Goal: Find specific page/section: Find specific page/section

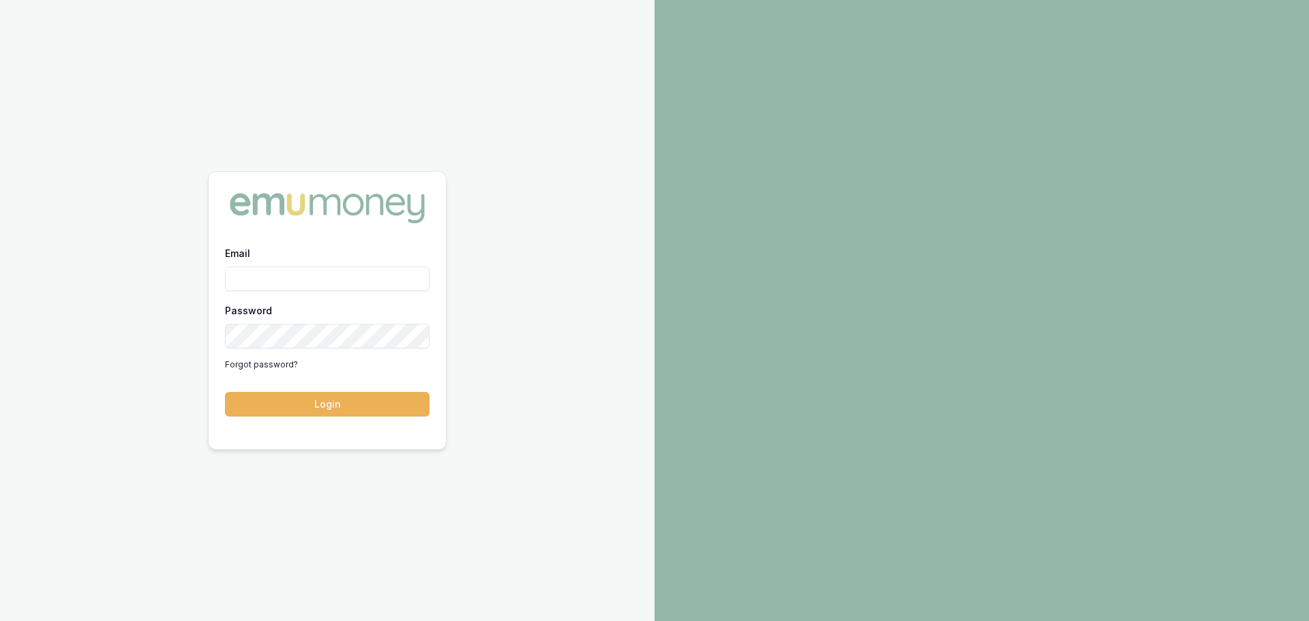
click at [298, 271] on input "Email" at bounding box center [327, 279] width 205 height 25
click at [410, 279] on input "[PERSON_NAME][EMAIL_ADDRESS]" at bounding box center [327, 279] width 205 height 25
type input "[PERSON_NAME][EMAIL_ADDRESS][DOMAIN_NAME]"
click at [225, 392] on button "Login" at bounding box center [327, 404] width 205 height 25
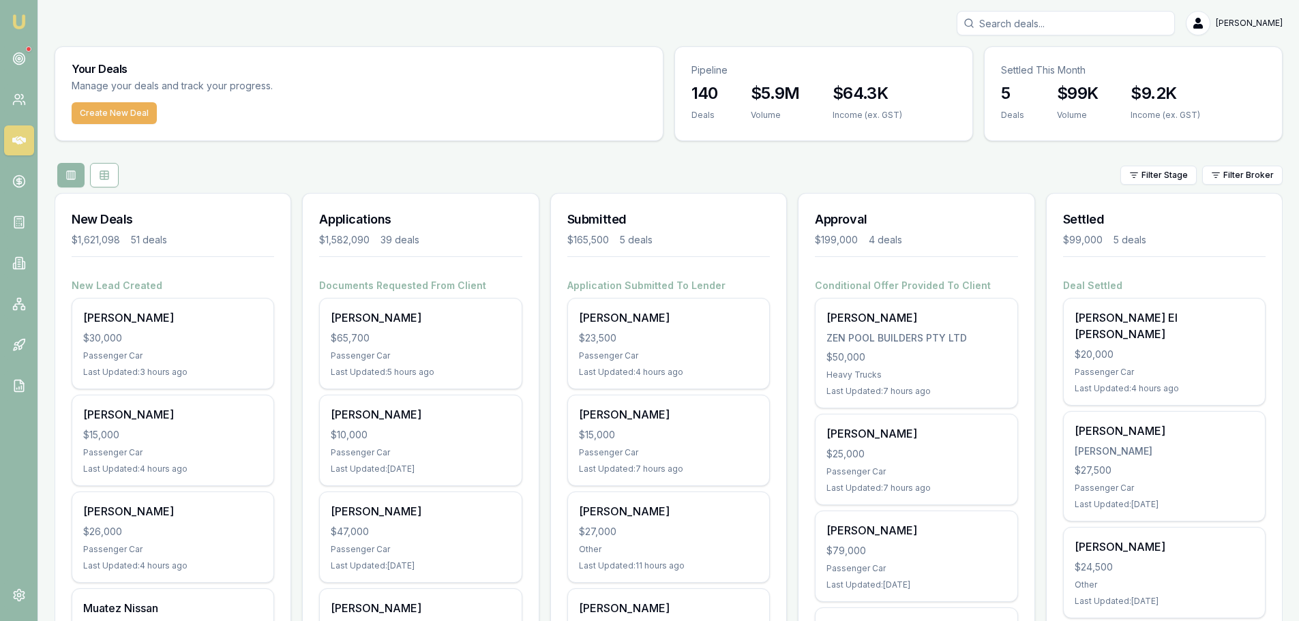
click at [1032, 19] on input "Search deals" at bounding box center [1066, 23] width 218 height 25
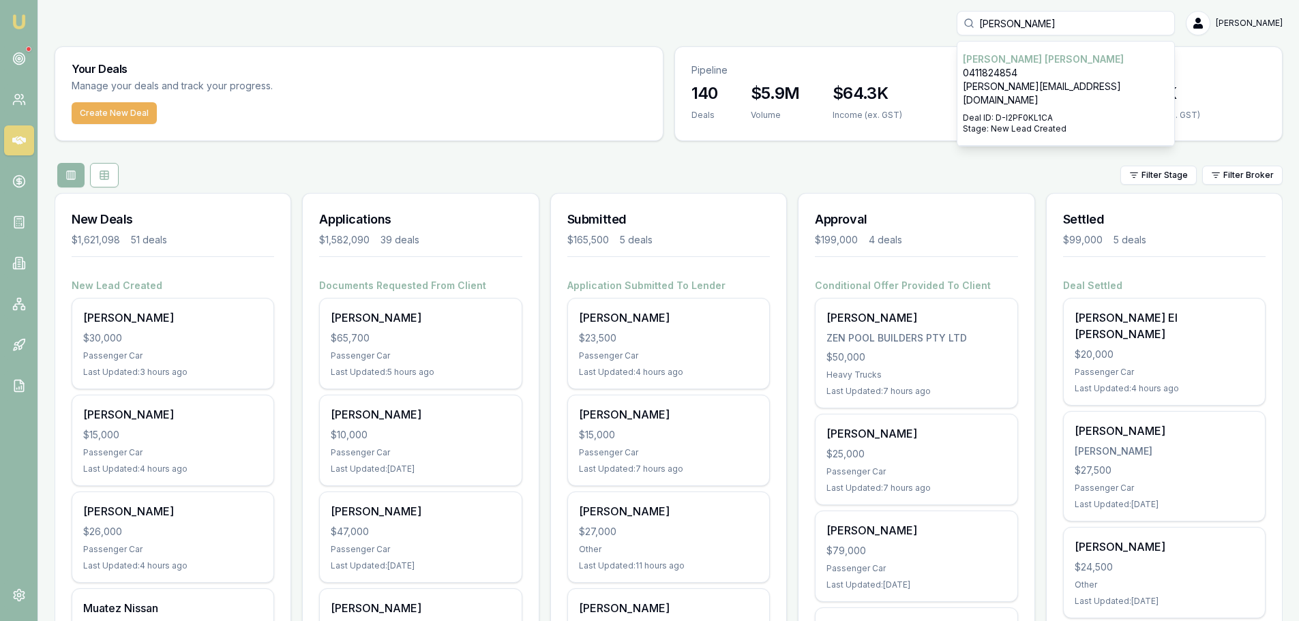
type input "[PERSON_NAME]"
click at [1019, 82] on p "[PERSON_NAME][EMAIL_ADDRESS][DOMAIN_NAME]" at bounding box center [1066, 93] width 206 height 27
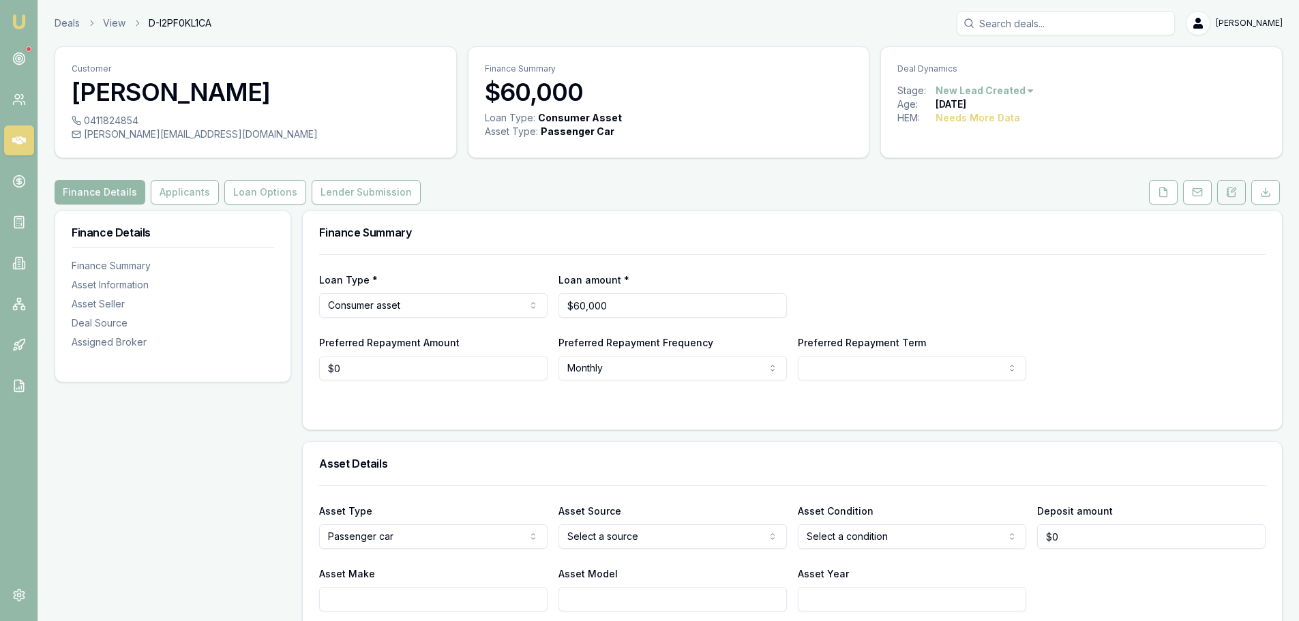
click at [1229, 191] on icon at bounding box center [1231, 192] width 11 height 11
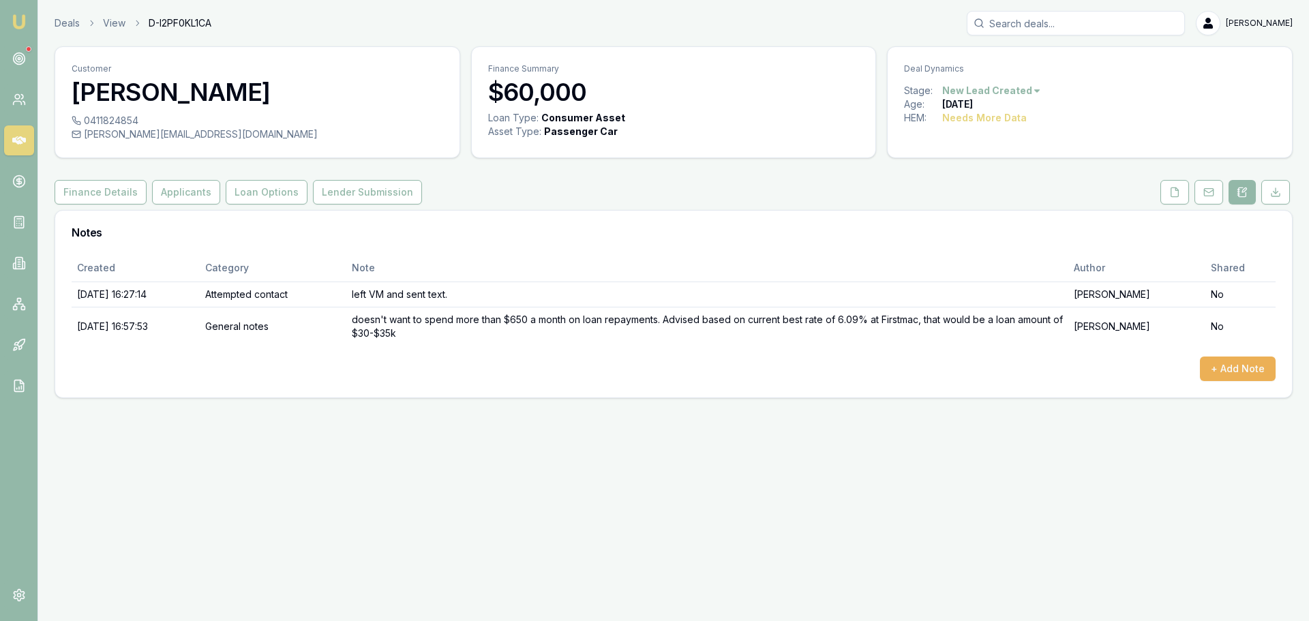
click at [19, 134] on icon at bounding box center [19, 141] width 14 height 14
